Goal: Transaction & Acquisition: Download file/media

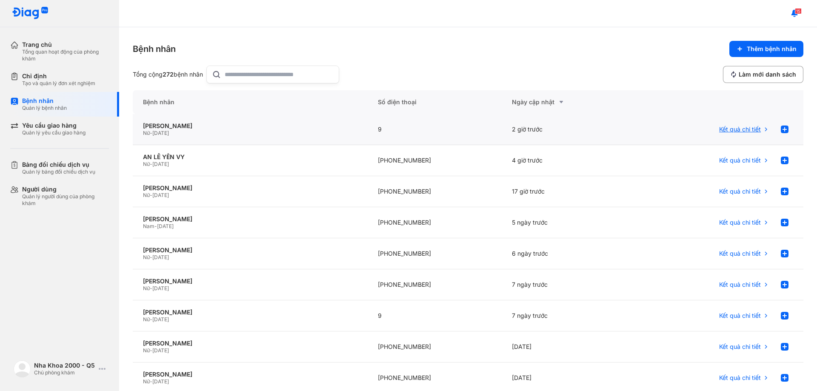
click at [739, 129] on span "Kết quả chi tiết" at bounding box center [740, 129] width 42 height 8
click at [738, 128] on span "Kết quả chi tiết" at bounding box center [740, 129] width 42 height 8
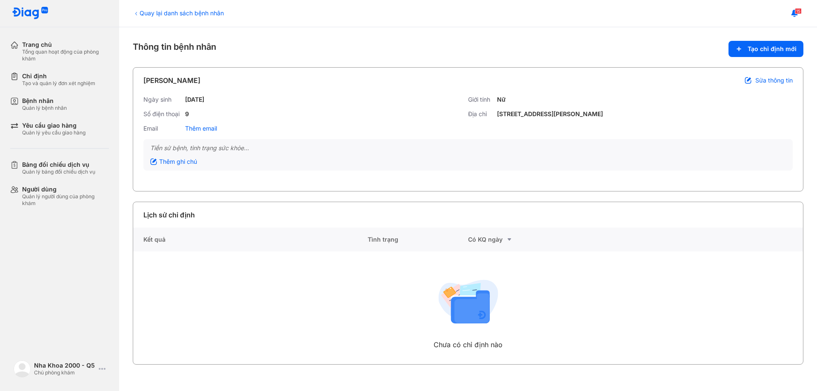
click at [176, 240] on div "Kết quả" at bounding box center [250, 240] width 234 height 24
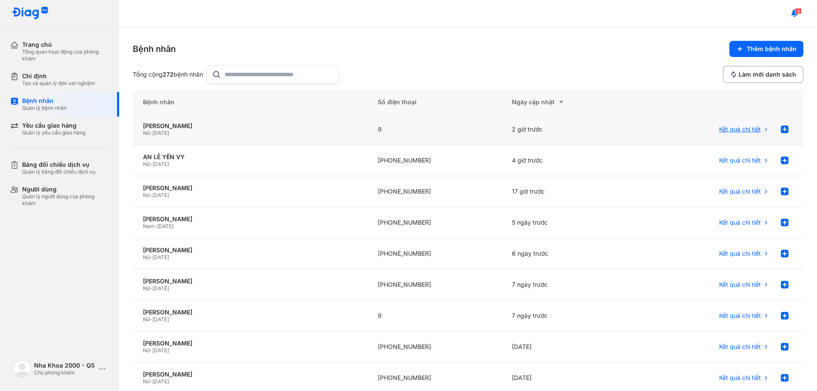
click at [730, 130] on span "Kết quả chi tiết" at bounding box center [740, 129] width 42 height 8
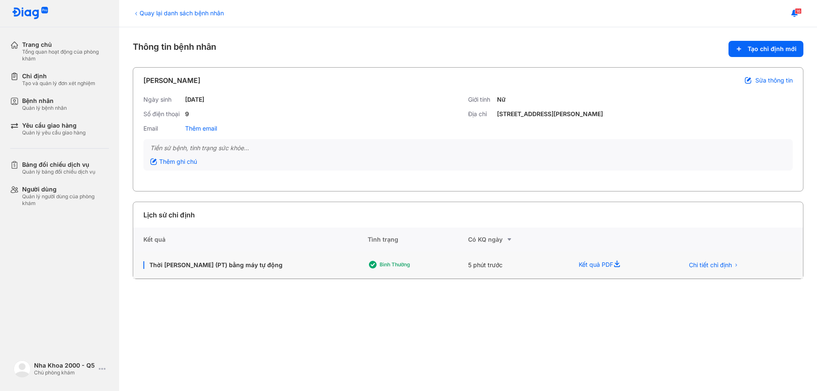
click at [609, 265] on div "Kết quả PDF" at bounding box center [620, 264] width 105 height 27
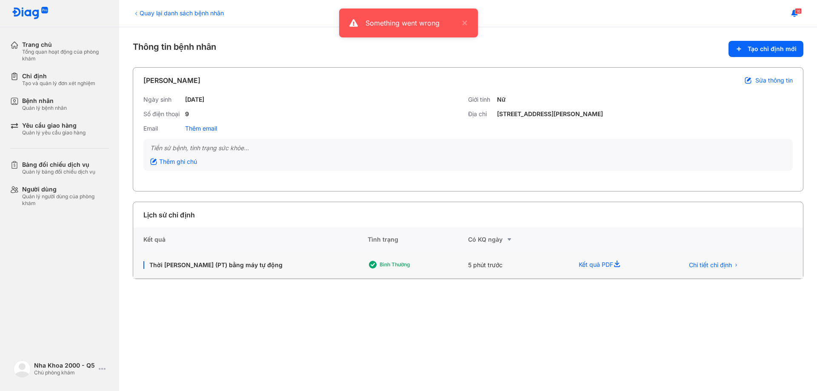
click at [609, 265] on div "Kết quả PDF" at bounding box center [620, 264] width 105 height 27
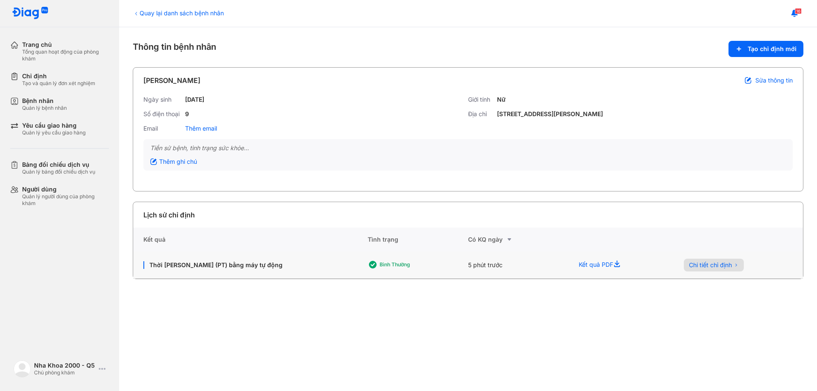
click at [705, 262] on span "Chi tiết chỉ định" at bounding box center [710, 265] width 43 height 8
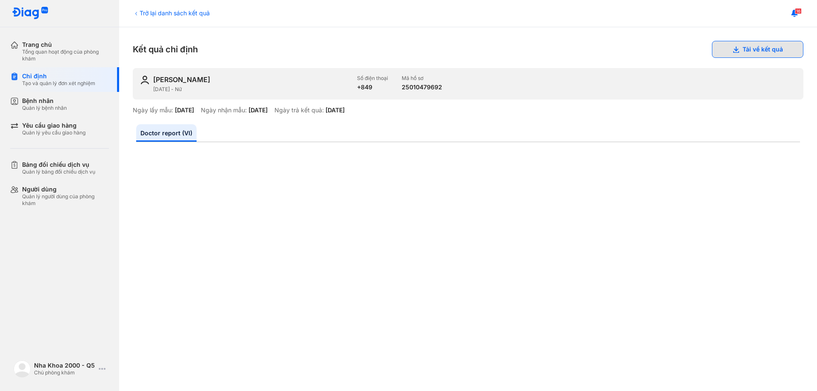
click at [755, 46] on button "Tải về kết quả" at bounding box center [757, 49] width 91 height 17
click at [751, 50] on button "Tải về kết quả" at bounding box center [757, 49] width 91 height 17
